Goal: Information Seeking & Learning: Learn about a topic

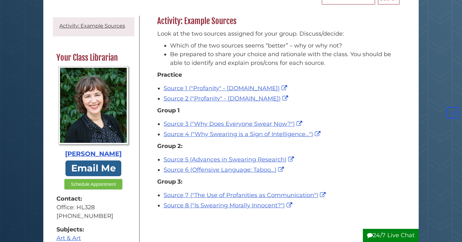
scroll to position [69, 0]
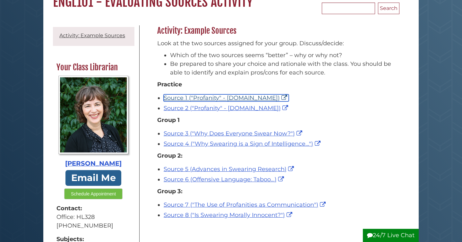
click at [237, 95] on link "Source 1 ("Profanity" - [DOMAIN_NAME])" at bounding box center [226, 97] width 125 height 7
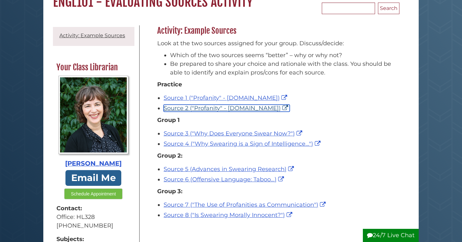
click at [258, 105] on link "Source 2 ("Profanity" - [DOMAIN_NAME])" at bounding box center [227, 108] width 126 height 7
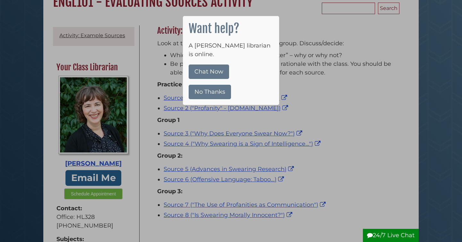
click at [209, 85] on button "No Thanks" at bounding box center [210, 92] width 42 height 14
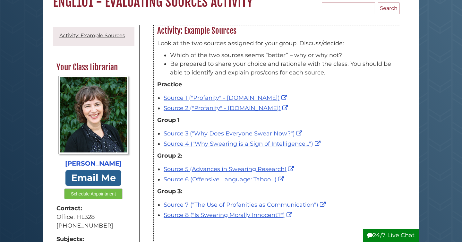
click at [344, 140] on div "Source 4 ("Why Swearing is a Sign of Intelligence...")" at bounding box center [280, 144] width 233 height 9
click at [334, 94] on div "Source 1 ("Profanity" - [DOMAIN_NAME])" at bounding box center [280, 98] width 233 height 9
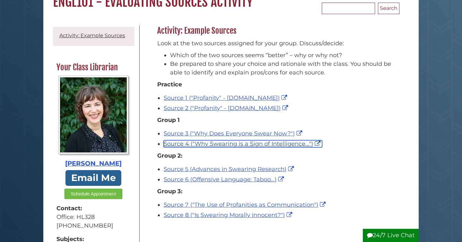
click at [213, 143] on link "Source 4 ("Why Swearing is a Sign of Intelligence...")" at bounding box center [243, 143] width 159 height 7
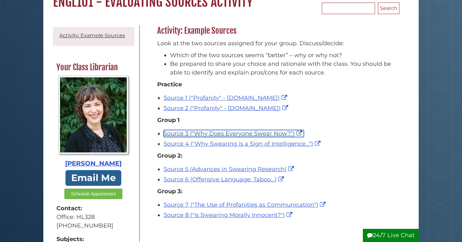
click at [232, 134] on link "Source 3 ("Why Does Everyone Swear Now?")" at bounding box center [234, 133] width 140 height 7
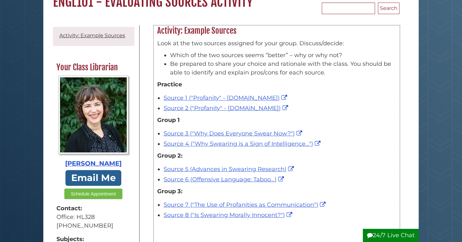
click at [322, 120] on p "Group 1" at bounding box center [276, 120] width 239 height 9
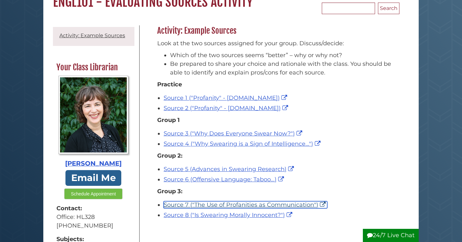
click at [242, 206] on link "Source 7 ("The Use of Profanities as Communication")" at bounding box center [246, 204] width 164 height 7
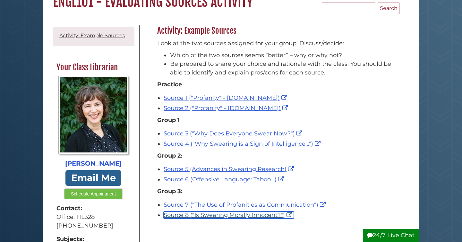
click at [232, 217] on link "Source 8 ("Is Swearing Morally Innocent?")" at bounding box center [229, 215] width 130 height 7
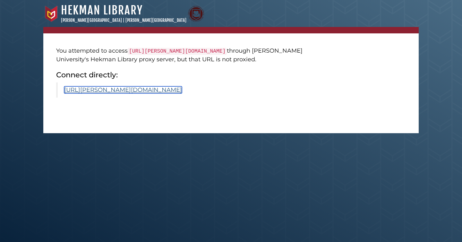
click at [136, 93] on link "[URL][PERSON_NAME][DOMAIN_NAME]" at bounding box center [123, 89] width 118 height 7
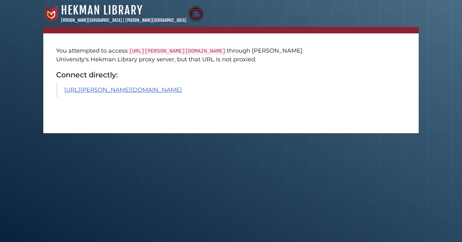
click at [174, 98] on blockquote "https://calvin.primo.exlibrisgroup.com/permalink/01CALVIN_INST/1p09kqq/cdi_proq…" at bounding box center [185, 90] width 259 height 15
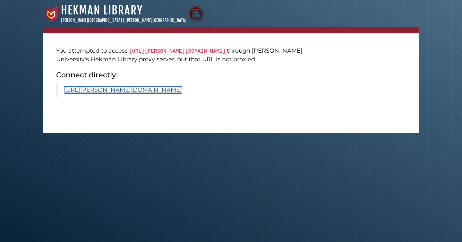
click at [180, 93] on link "https://calvin.primo.exlibrisgroup.com/permalink/01CALVIN_INST/1p09kqq/cdi_proq…" at bounding box center [123, 89] width 118 height 7
